Goal: Information Seeking & Learning: Find specific page/section

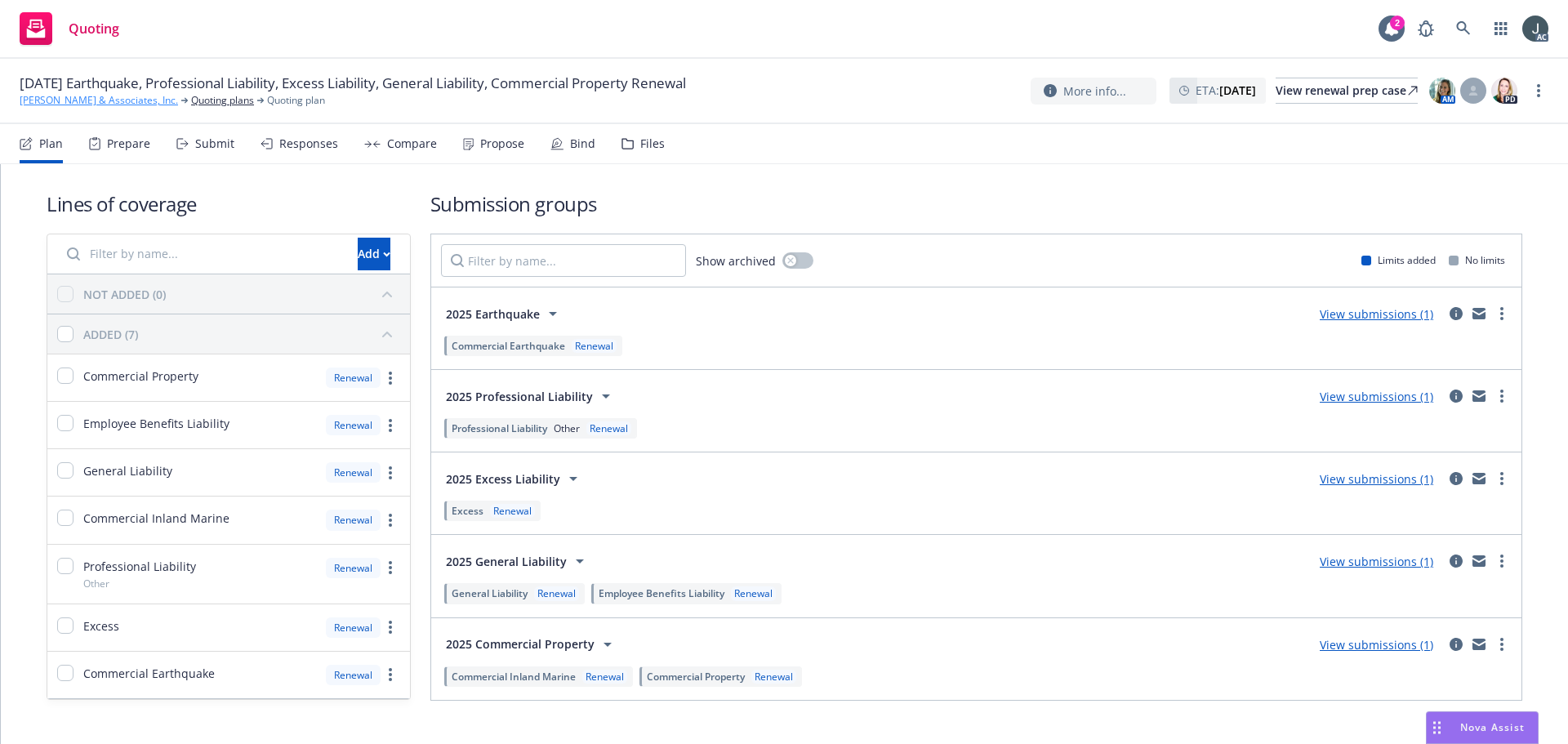
click at [86, 99] on link "[PERSON_NAME] & Associates, Inc." at bounding box center [98, 100] width 158 height 15
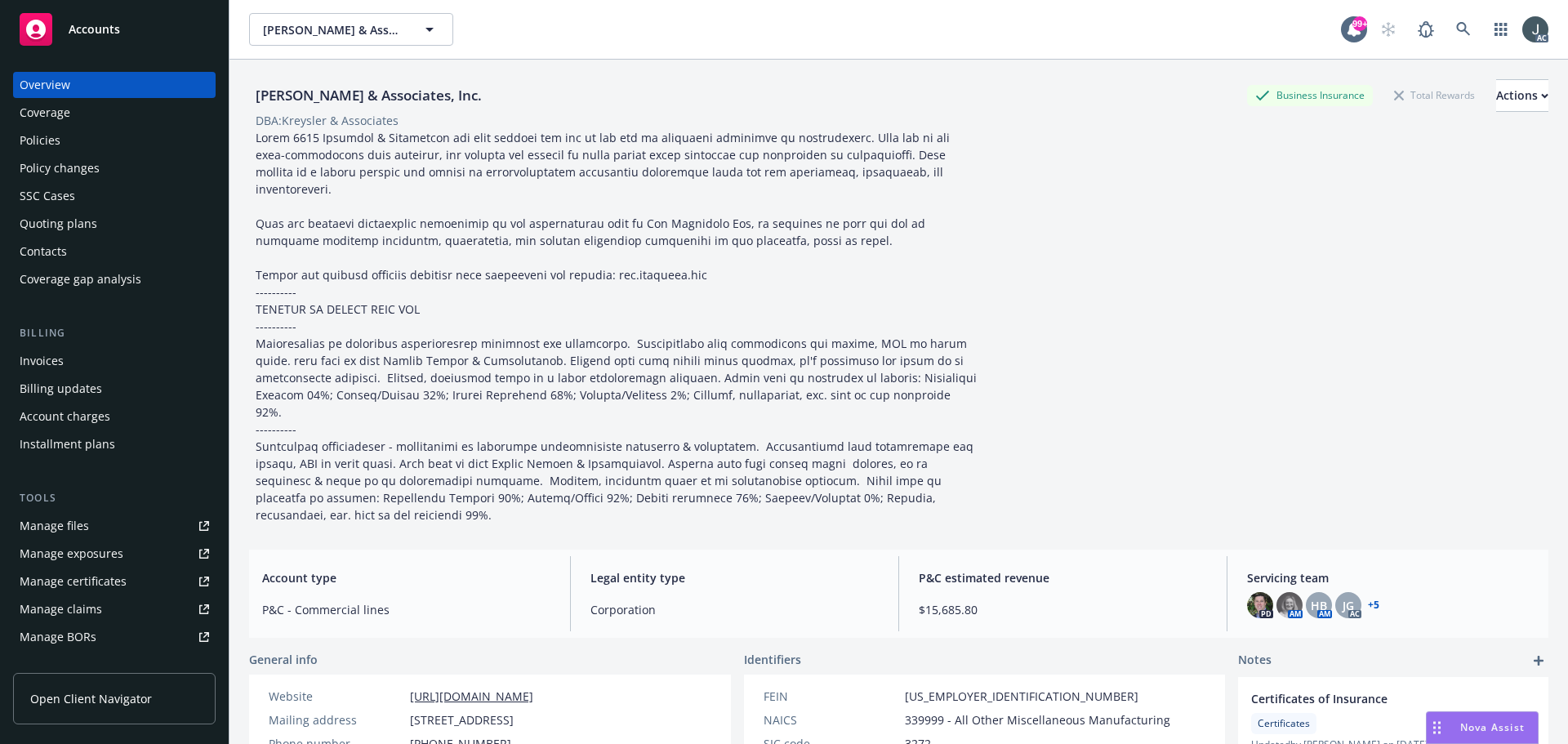
click at [40, 131] on div "Policies" at bounding box center [40, 140] width 41 height 26
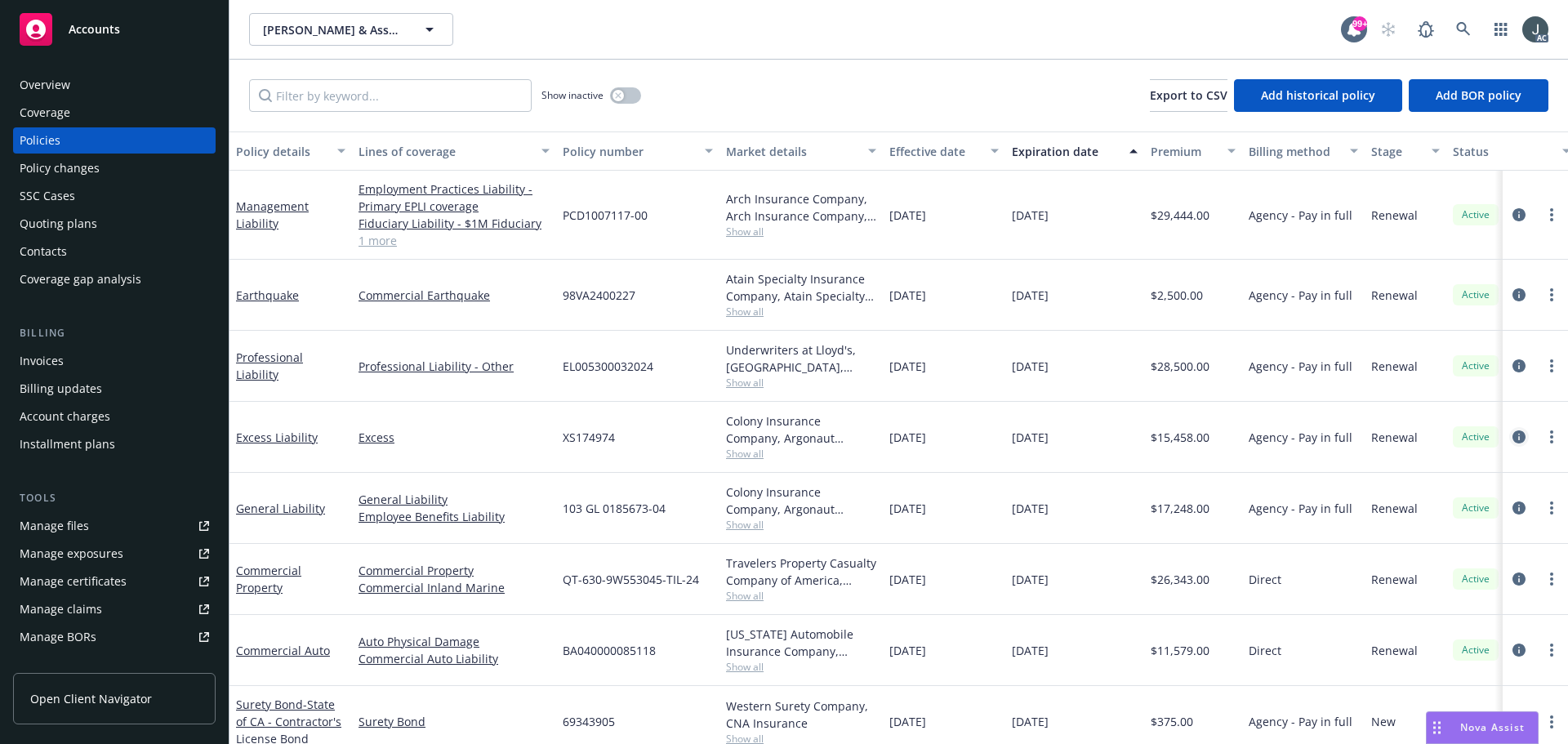
click at [1512, 435] on icon "circleInformation" at bounding box center [1519, 436] width 13 height 13
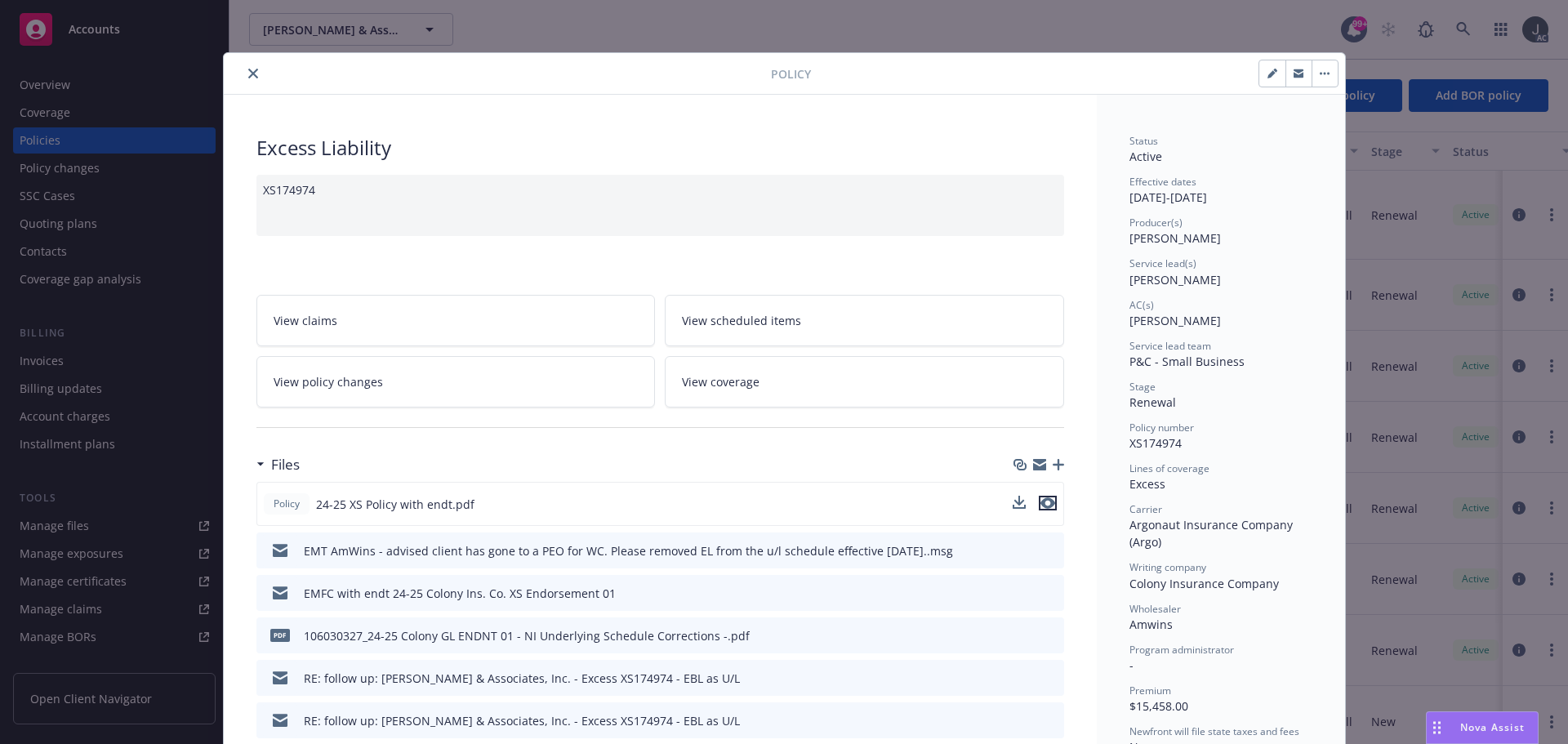
click at [1043, 502] on icon "preview file" at bounding box center [1047, 503] width 15 height 11
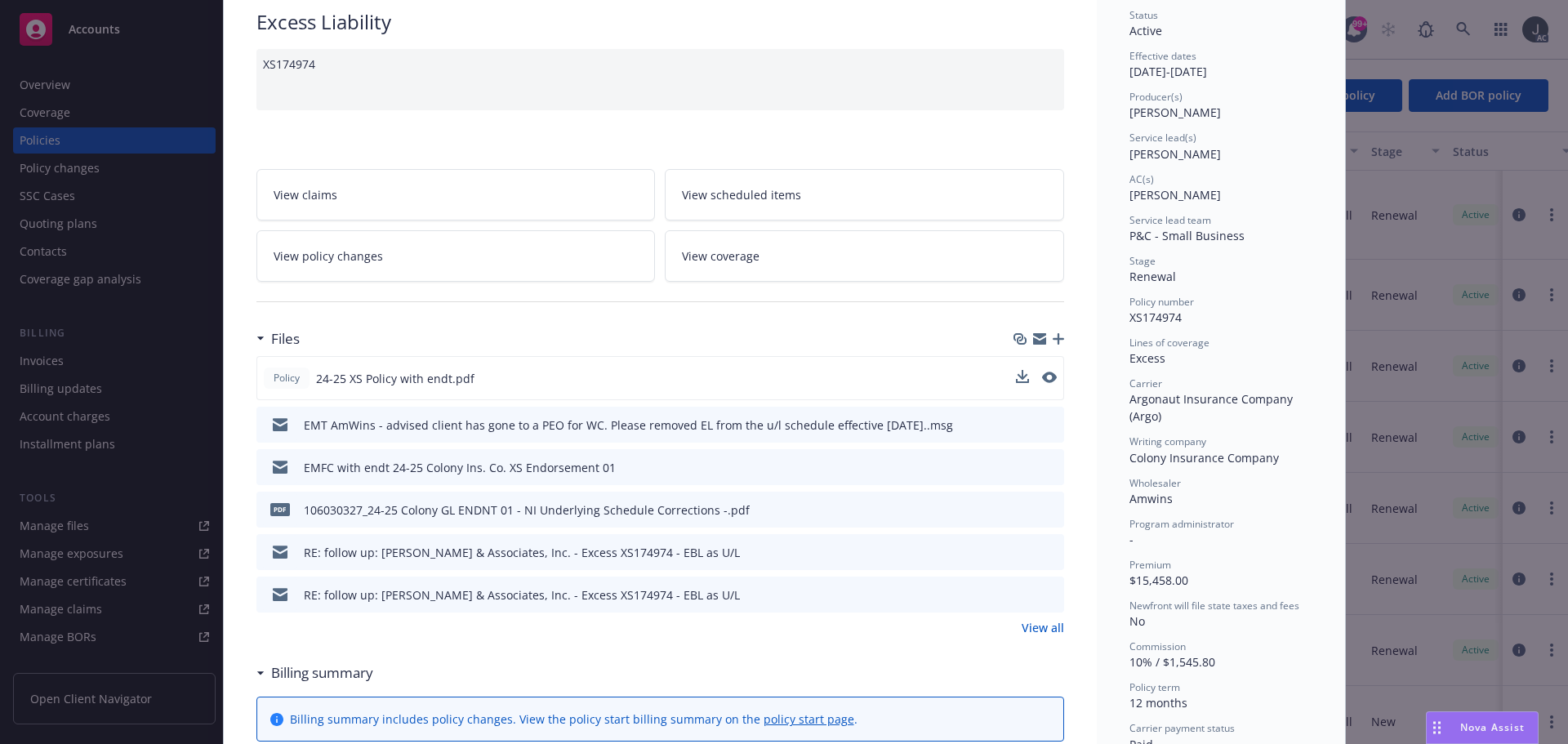
scroll to position [163, 0]
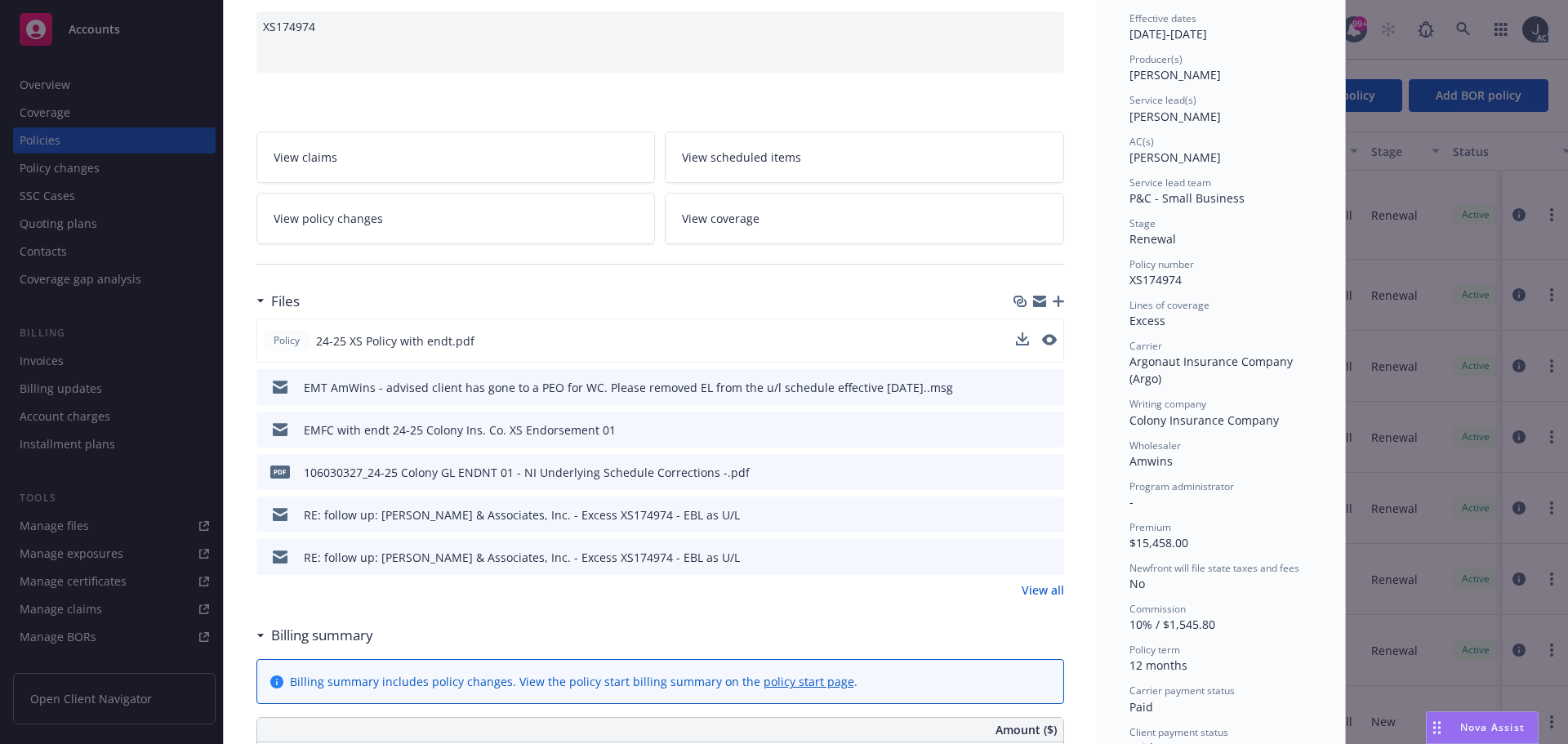
click at [1026, 586] on link "View all" at bounding box center [1043, 589] width 43 height 18
